Goal: Communication & Community: Answer question/provide support

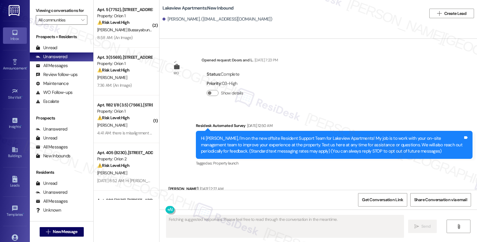
scroll to position [6167, 0]
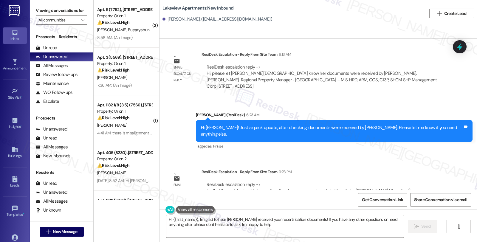
type textarea "Hi {{first_name}}, I'm glad to hear [PERSON_NAME] received your recertification…"
drag, startPoint x: 406, startPoint y: 150, endPoint x: 403, endPoint y: 150, distance: 3.6
click at [406, 169] on div "ResiDesk Escalation - Reply From Site Team 9:23 PM" at bounding box center [322, 173] width 243 height 8
click at [397, 177] on div "ResiDesk escalation reply -> I called the resident and informed her the docs we…" at bounding box center [322, 191] width 243 height 28
